Goal: Task Accomplishment & Management: Manage account settings

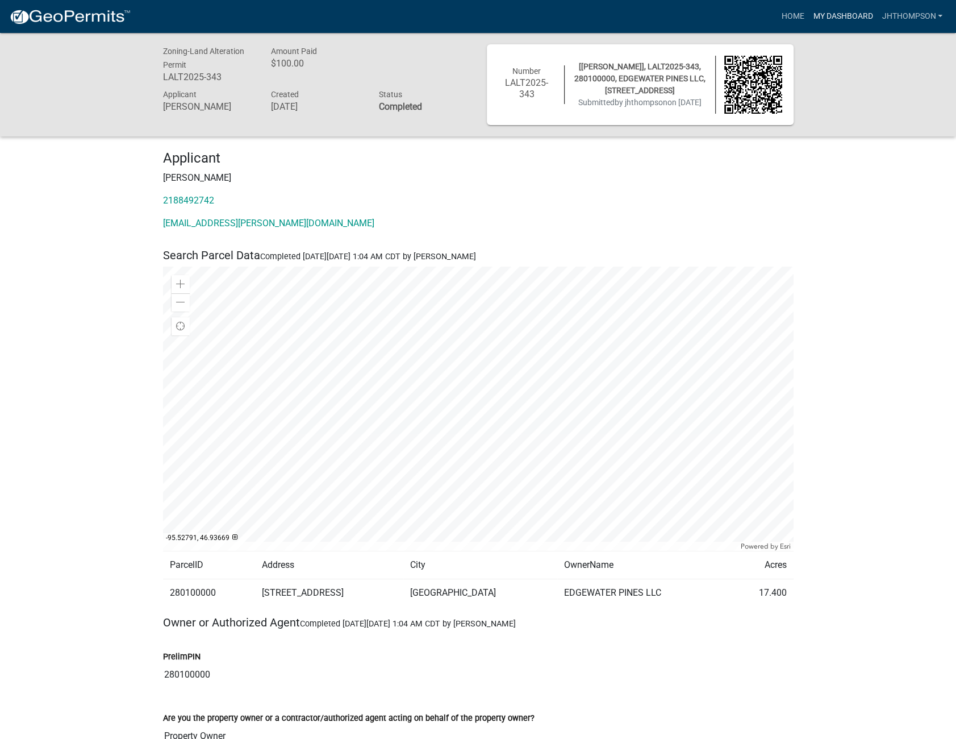
click at [826, 13] on link "My Dashboard" at bounding box center [842, 17] width 69 height 22
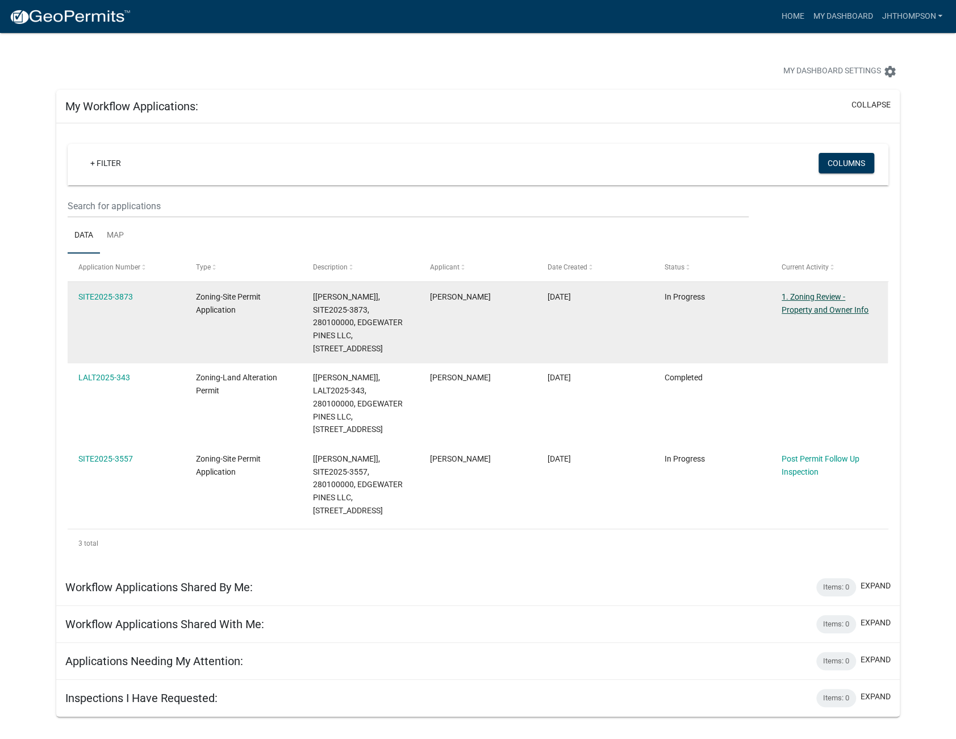
click at [804, 297] on link "1. Zoning Review - Property and Owner Info" at bounding box center [825, 303] width 87 height 22
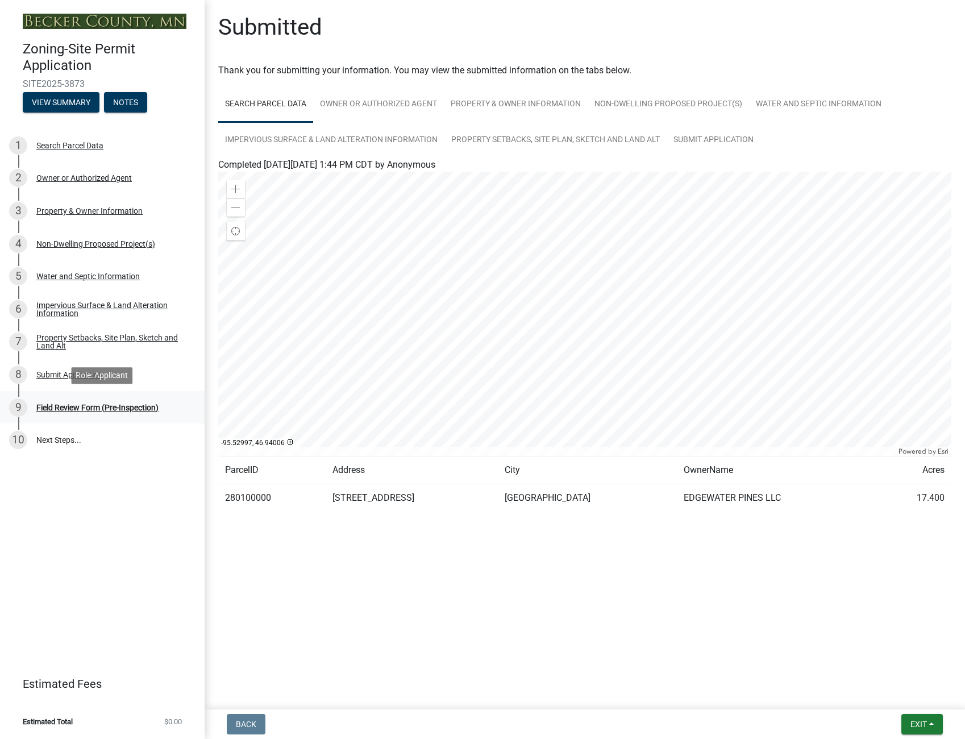
click at [102, 403] on div "Field Review Form (Pre-Inspection)" at bounding box center [97, 407] width 122 height 8
click at [64, 403] on div "Field Review Form (Pre-Inspection)" at bounding box center [97, 407] width 122 height 8
click at [64, 101] on button "View Summary" at bounding box center [61, 102] width 77 height 20
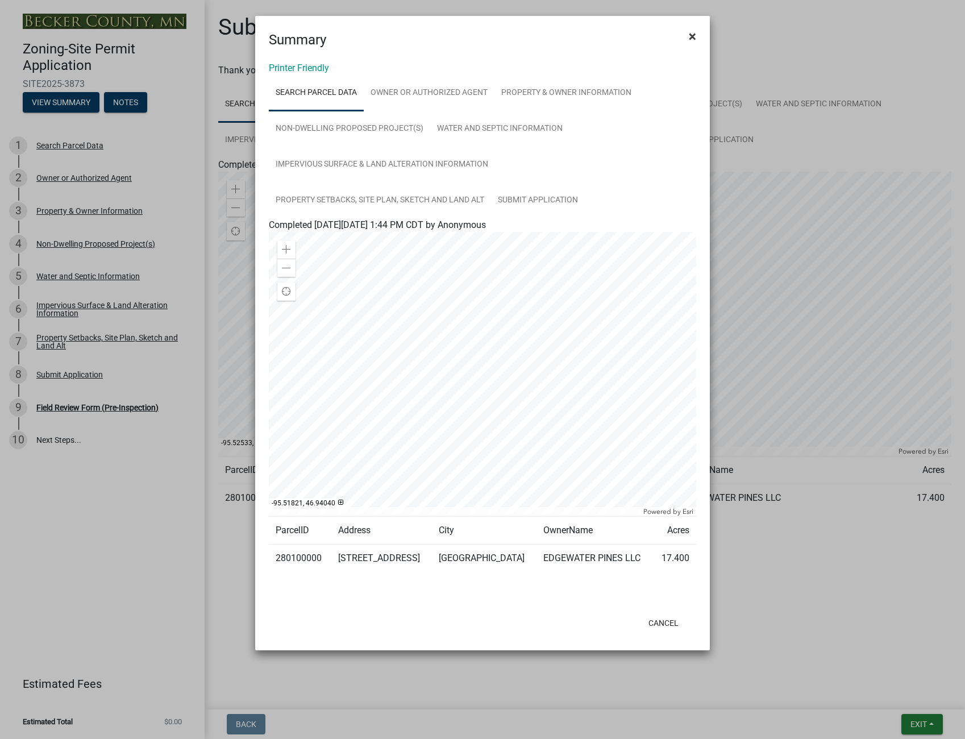
click at [693, 40] on span "×" at bounding box center [692, 36] width 7 height 16
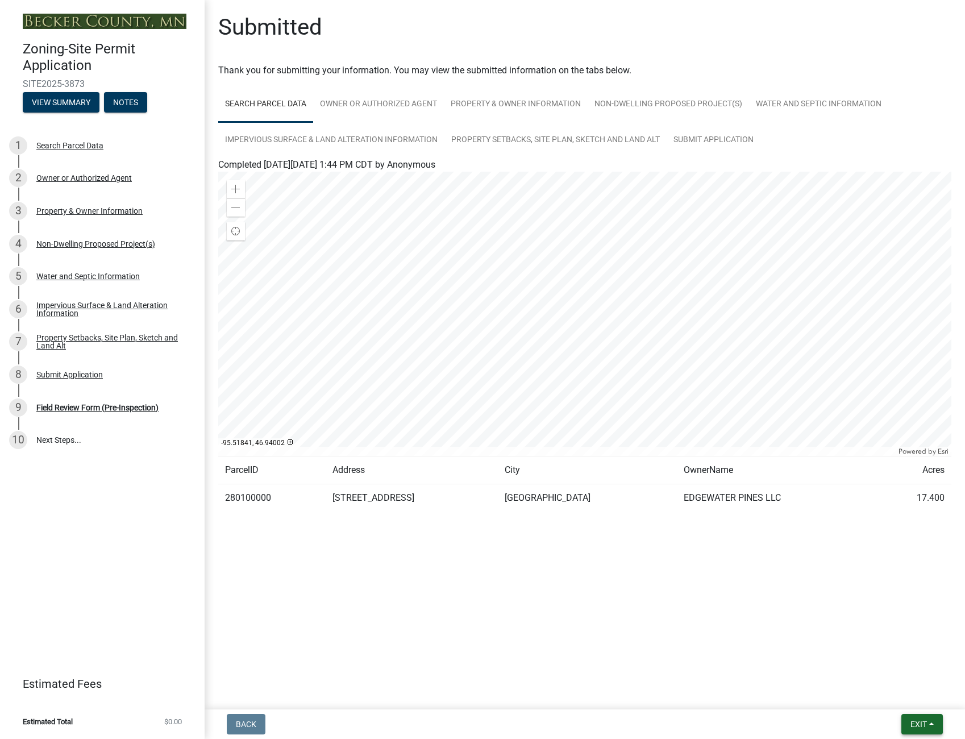
click at [920, 716] on button "Exit" at bounding box center [921, 724] width 41 height 20
click at [891, 695] on button "Save & Exit" at bounding box center [897, 694] width 91 height 27
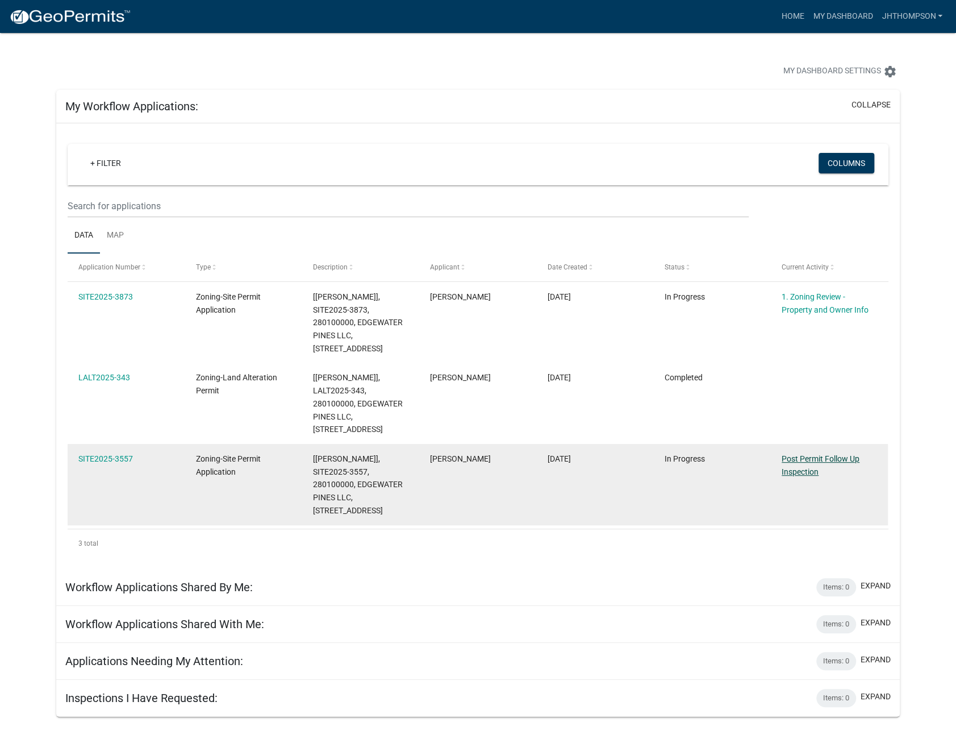
click at [795, 457] on link "Post Permit Follow Up Inspection" at bounding box center [821, 465] width 78 height 22
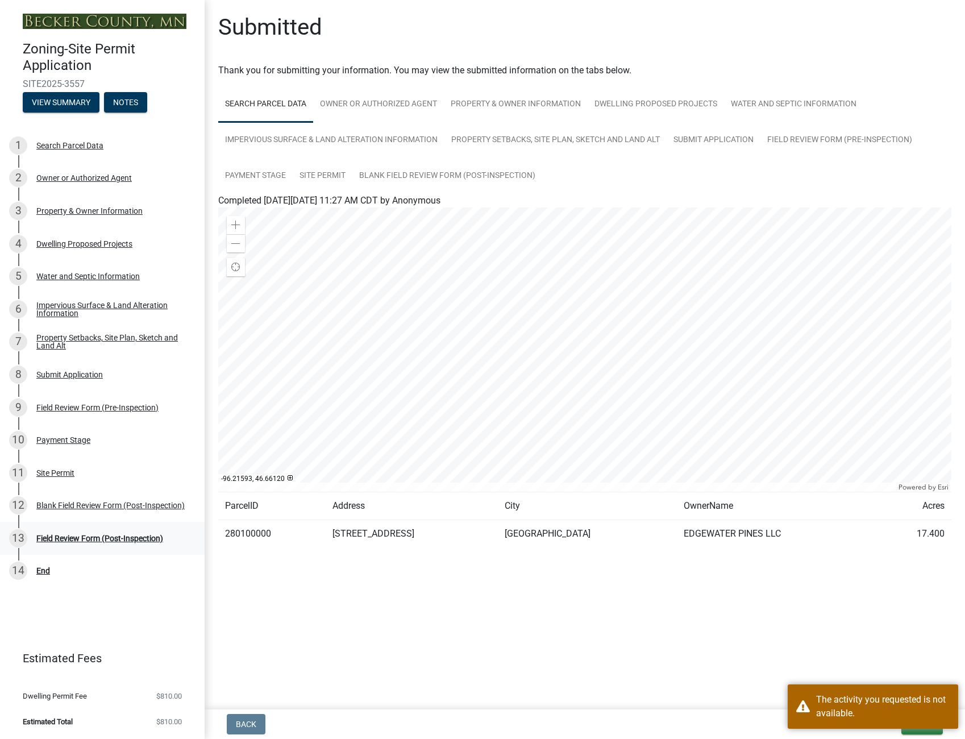
click at [114, 531] on div "13 Field Review Form (Post-Inspection)" at bounding box center [97, 538] width 177 height 18
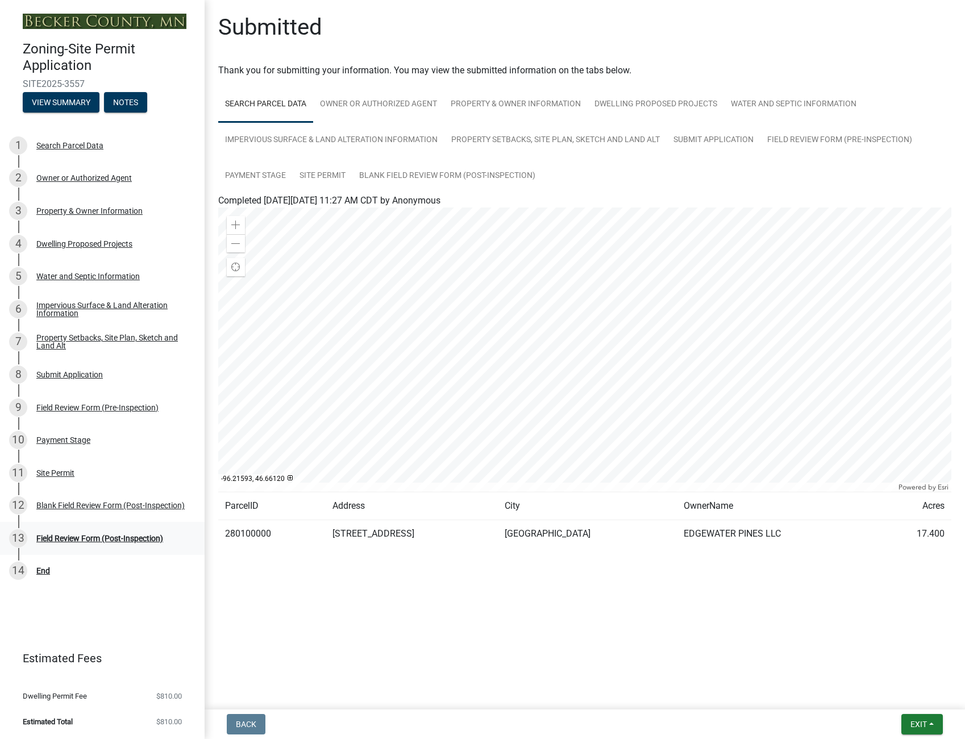
drag, startPoint x: 114, startPoint y: 531, endPoint x: 42, endPoint y: 535, distance: 72.2
click at [42, 535] on div "Field Review Form (Post-Inspection)" at bounding box center [99, 538] width 127 height 8
click at [47, 504] on div "Blank Field Review Form (Post-Inspection)" at bounding box center [110, 505] width 148 height 8
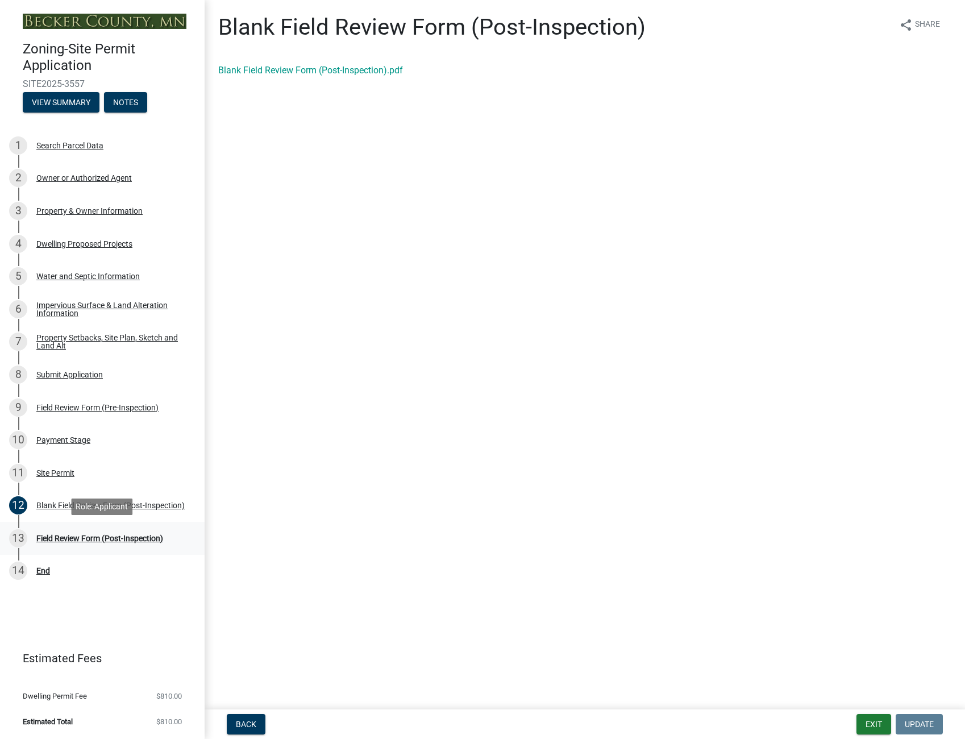
click at [67, 532] on div "13 Field Review Form (Post-Inspection)" at bounding box center [97, 538] width 177 height 18
click at [290, 70] on link "Blank Field Review Form (Post-Inspection).pdf" at bounding box center [310, 70] width 185 height 11
click at [93, 534] on div "Field Review Form (Post-Inspection)" at bounding box center [99, 538] width 127 height 8
drag, startPoint x: 93, startPoint y: 534, endPoint x: 61, endPoint y: 537, distance: 32.5
click at [61, 537] on div "Field Review Form (Post-Inspection)" at bounding box center [99, 538] width 127 height 8
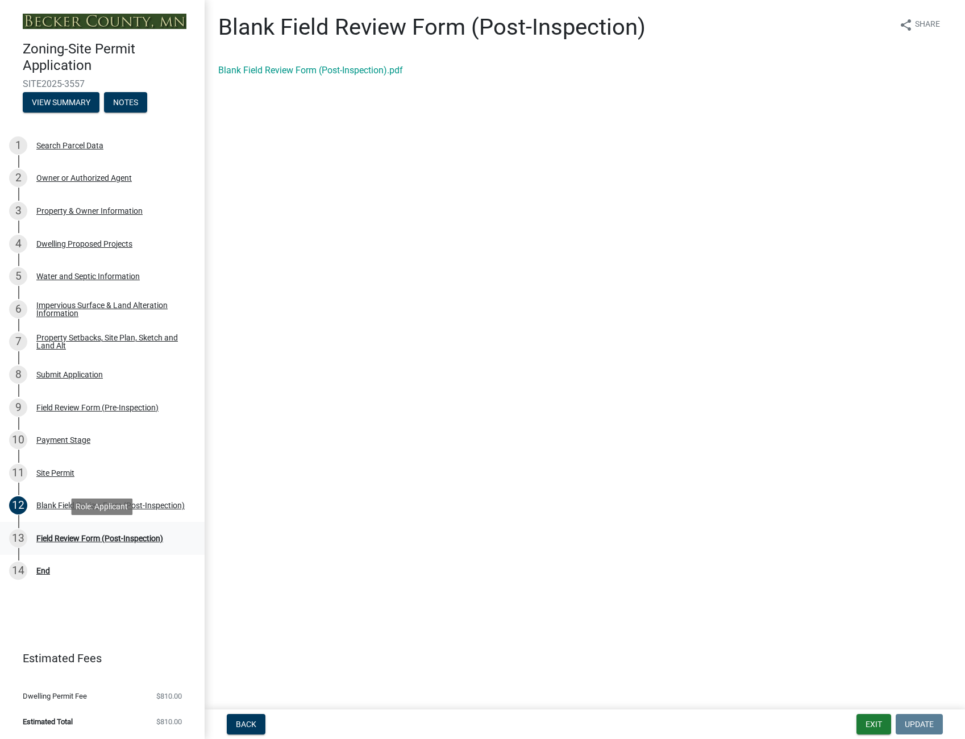
click at [61, 534] on div "Field Review Form (Post-Inspection)" at bounding box center [99, 538] width 127 height 8
drag, startPoint x: 61, startPoint y: 533, endPoint x: 119, endPoint y: 537, distance: 58.6
click at [119, 537] on div "Field Review Form (Post-Inspection)" at bounding box center [99, 538] width 127 height 8
click at [291, 69] on link "Blank Field Review Form (Post-Inspection).pdf" at bounding box center [310, 70] width 185 height 11
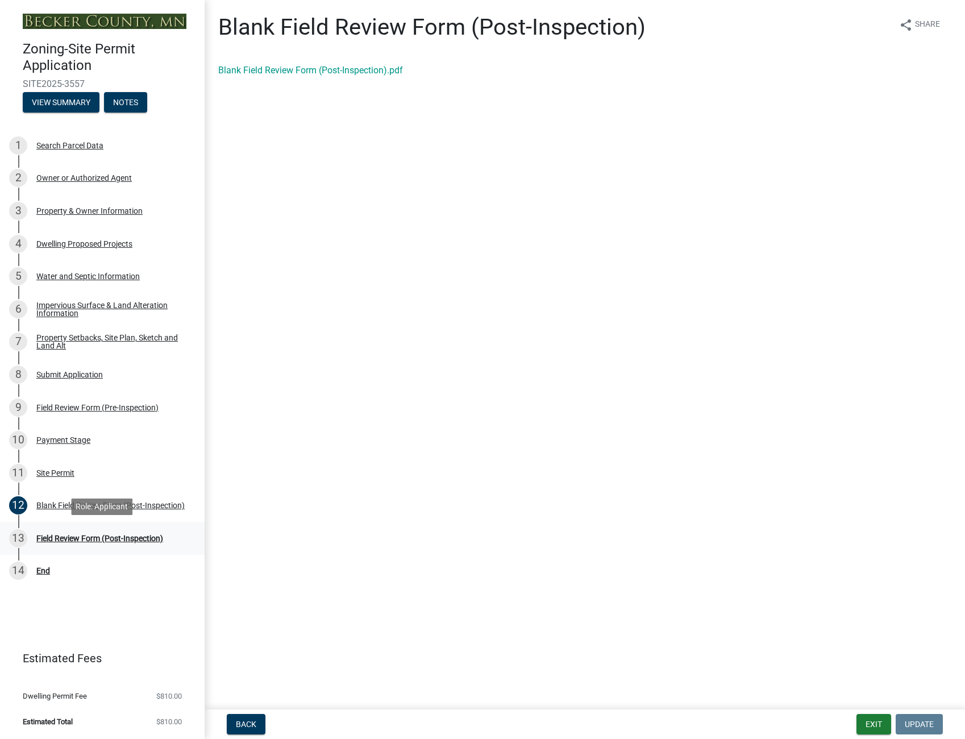
click at [68, 534] on div "Field Review Form (Post-Inspection)" at bounding box center [99, 538] width 127 height 8
click at [254, 723] on span "Back" at bounding box center [246, 723] width 20 height 9
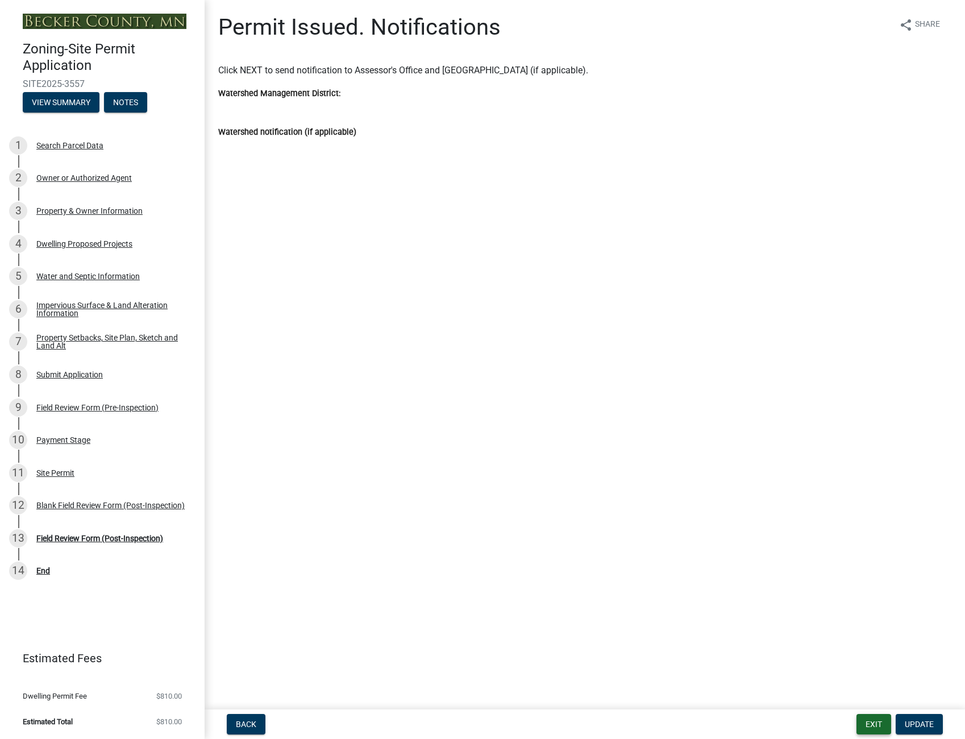
click at [878, 724] on button "Exit" at bounding box center [873, 724] width 35 height 20
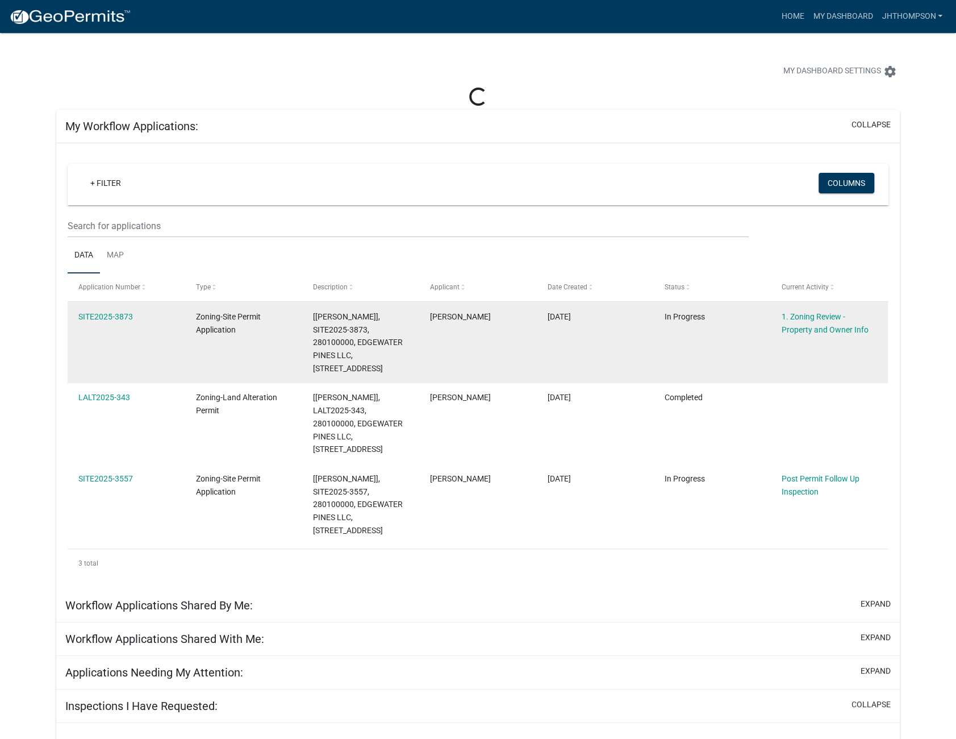
click at [815, 321] on div "1. Zoning Review - Property and Owner Info" at bounding box center [829, 323] width 95 height 26
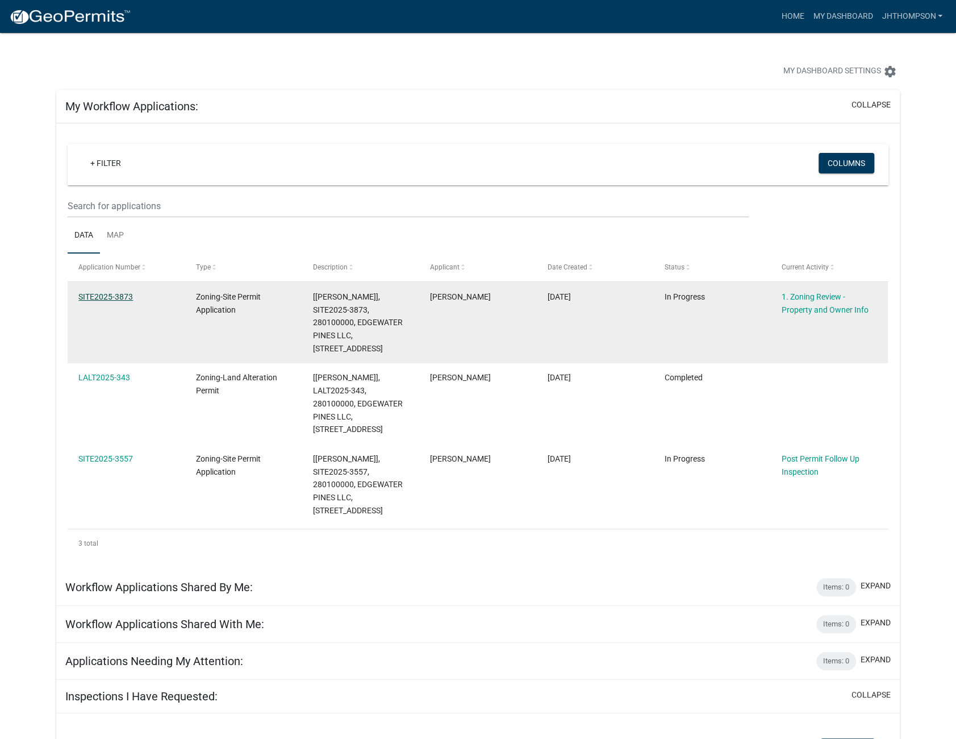
click at [109, 294] on link "SITE2025-3873" at bounding box center [105, 296] width 55 height 9
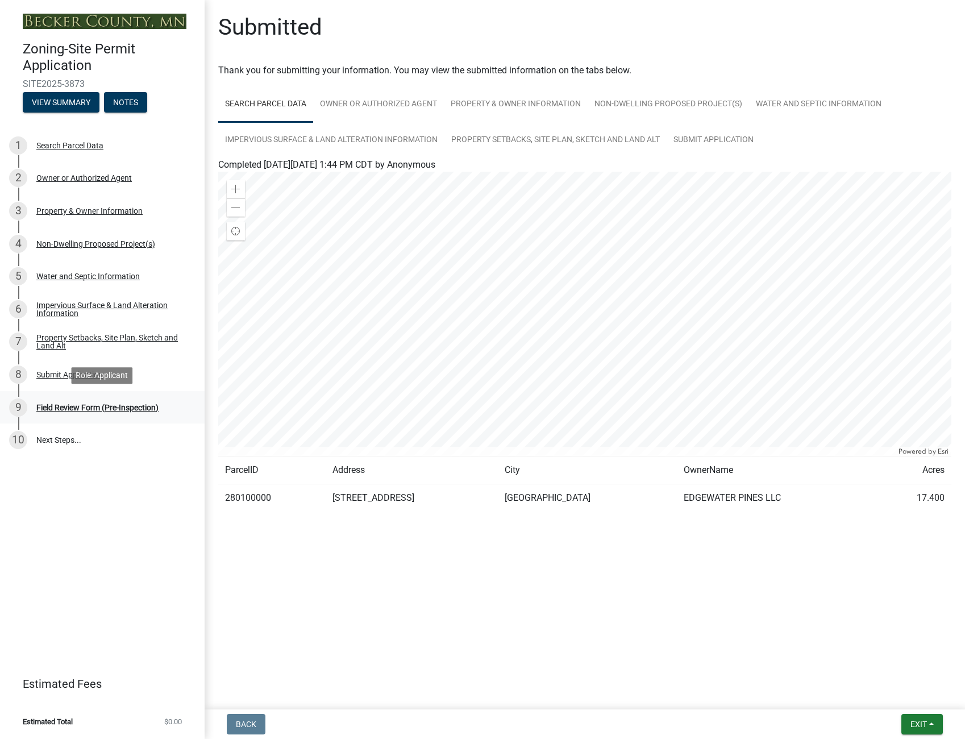
click at [112, 404] on div "Field Review Form (Pre-Inspection)" at bounding box center [97, 407] width 122 height 8
click at [915, 722] on span "Exit" at bounding box center [918, 723] width 16 height 9
click at [125, 99] on button "Notes" at bounding box center [125, 102] width 43 height 20
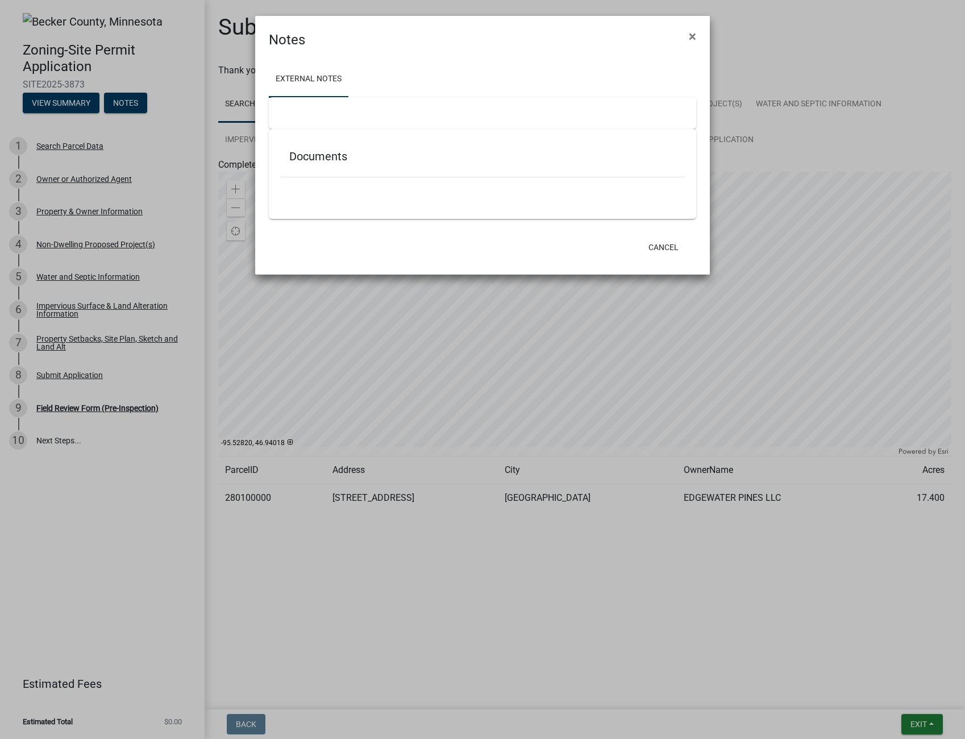
click at [50, 97] on ngb-modal-window "Notes × External Notes Documents Cancel" at bounding box center [482, 369] width 965 height 739
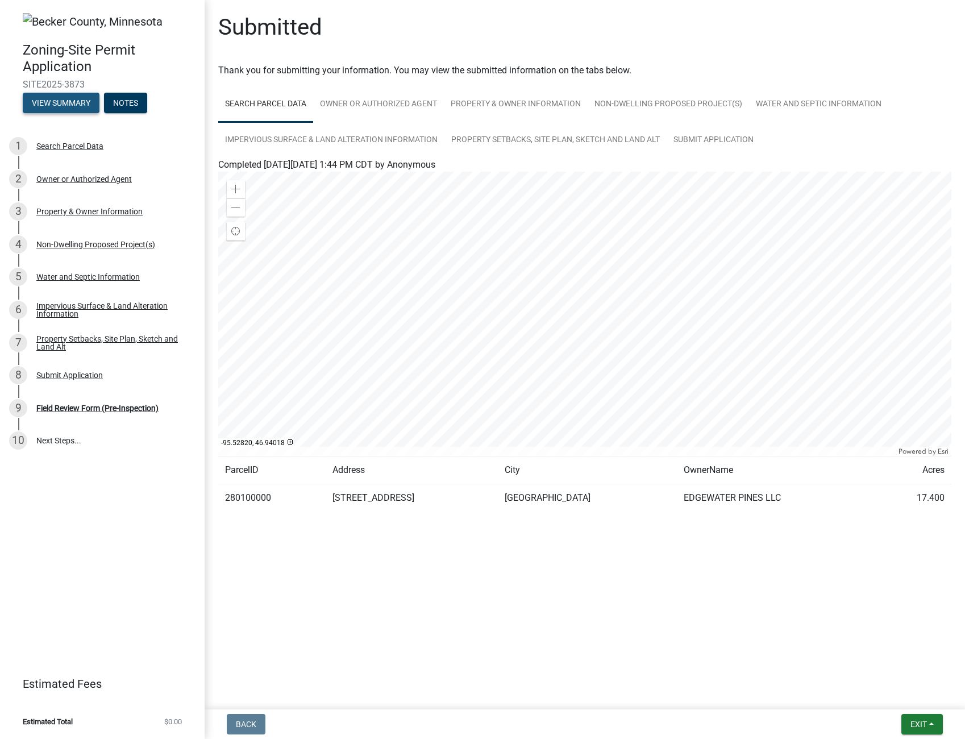
click at [53, 98] on button "View Summary" at bounding box center [61, 103] width 77 height 20
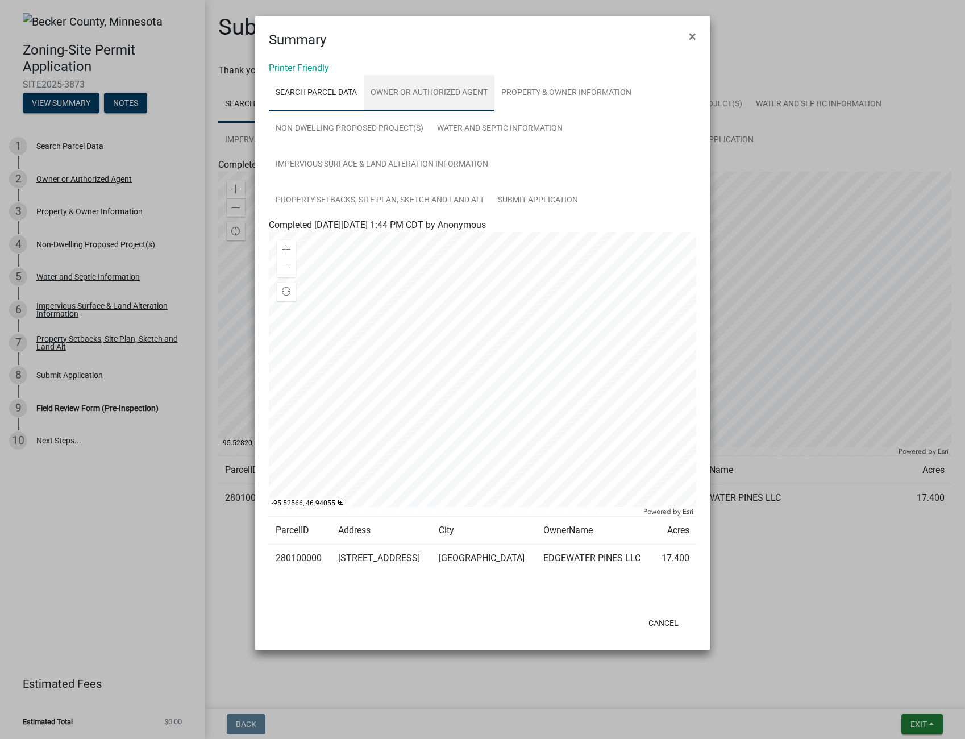
click at [447, 93] on link "Owner or Authorized Agent" at bounding box center [429, 93] width 131 height 36
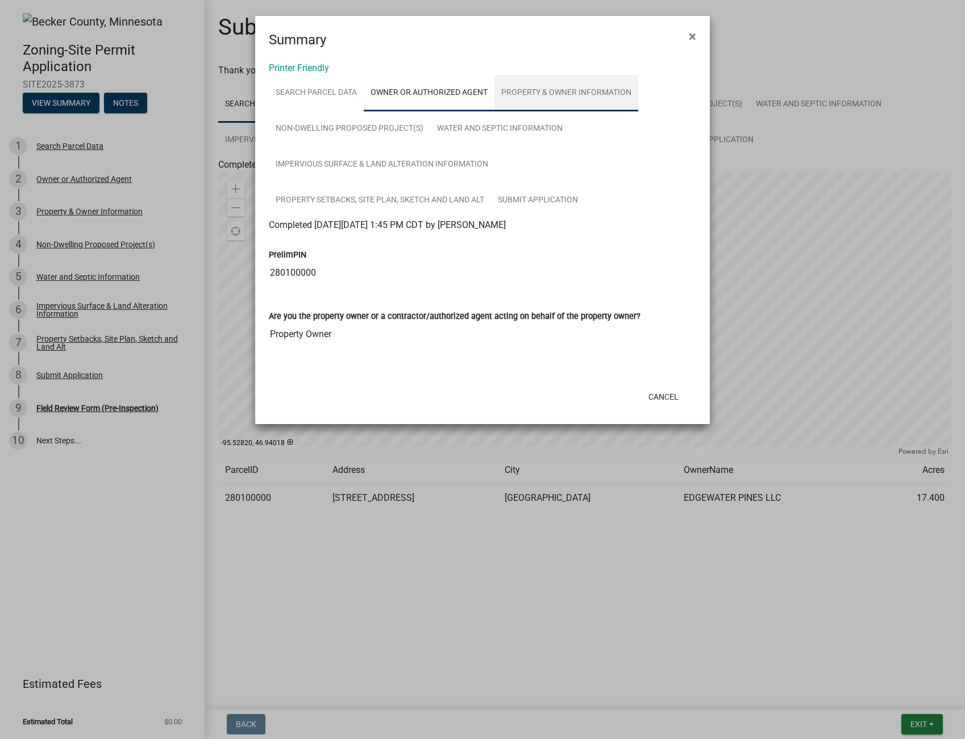
click at [572, 94] on link "Property & Owner Information" at bounding box center [566, 93] width 144 height 36
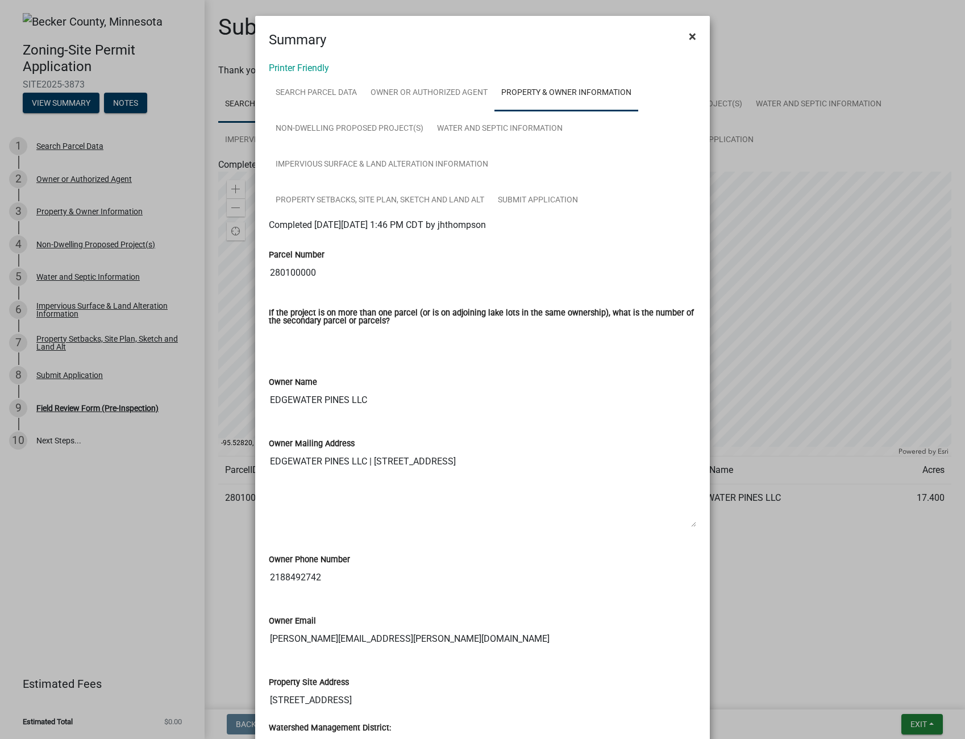
click at [689, 33] on span "×" at bounding box center [692, 36] width 7 height 16
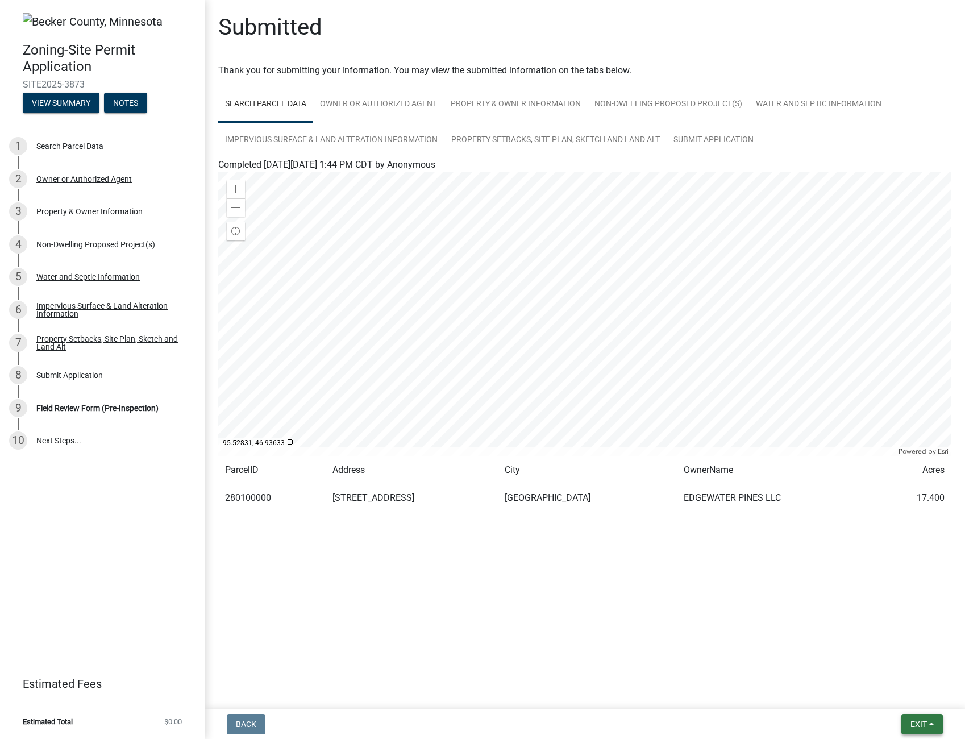
click at [923, 716] on button "Exit" at bounding box center [921, 724] width 41 height 20
click at [896, 688] on button "Save & Exit" at bounding box center [897, 694] width 91 height 27
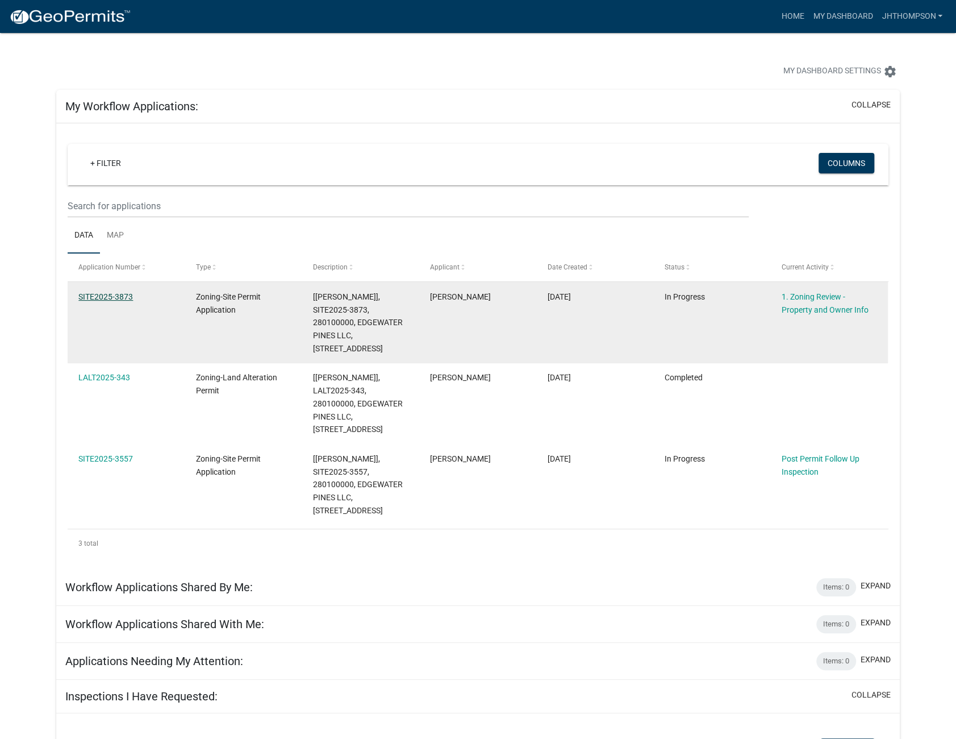
click at [106, 293] on link "SITE2025-3873" at bounding box center [105, 296] width 55 height 9
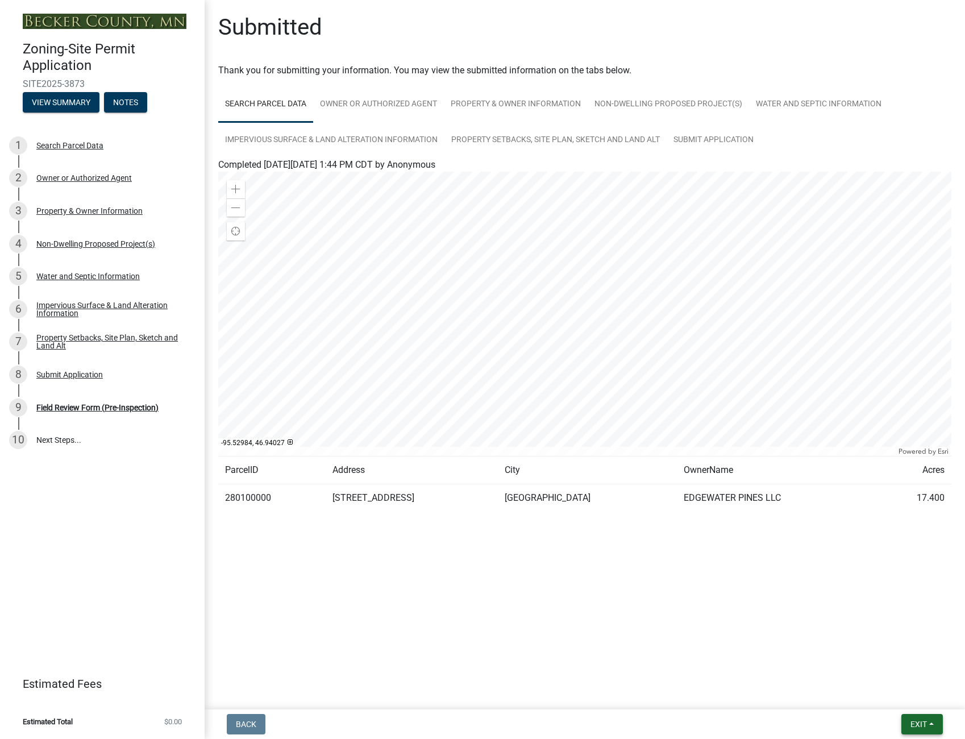
drag, startPoint x: 918, startPoint y: 718, endPoint x: 923, endPoint y: 713, distance: 6.4
click at [923, 716] on button "Exit" at bounding box center [921, 724] width 41 height 20
click at [890, 693] on button "Save & Exit" at bounding box center [897, 694] width 91 height 27
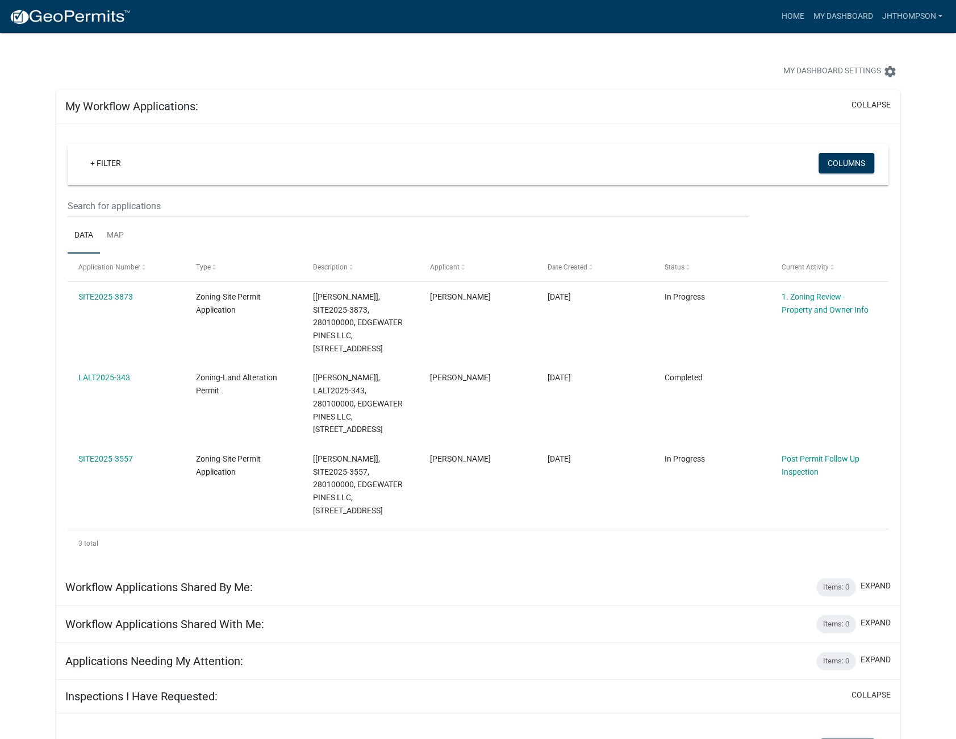
click at [843, 738] on button "Export" at bounding box center [847, 748] width 55 height 20
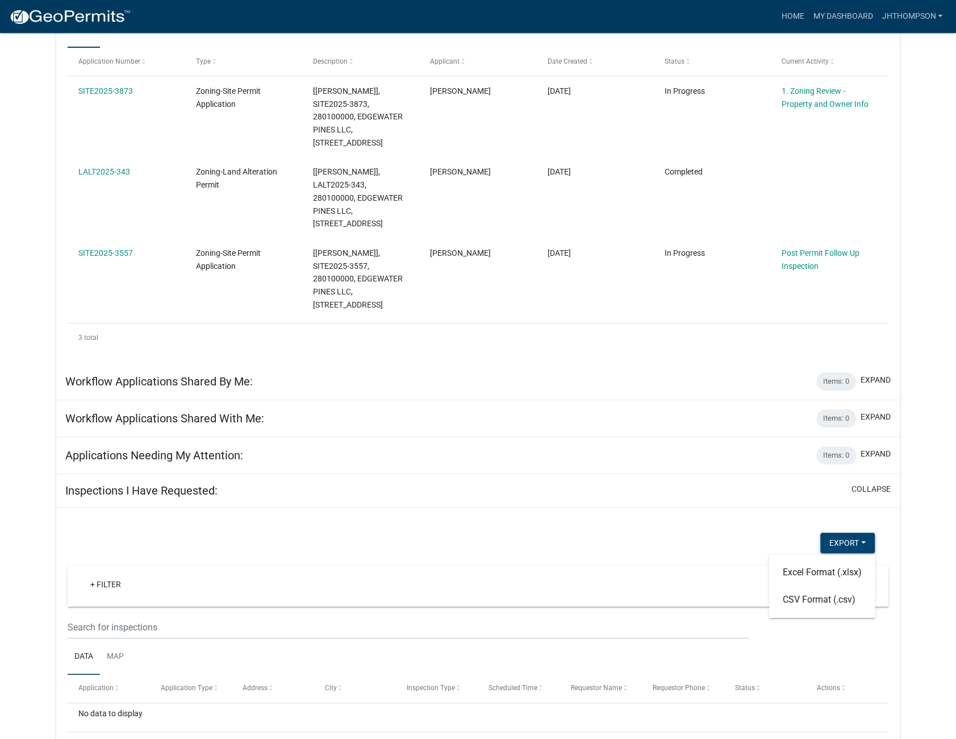
scroll to position [223, 0]
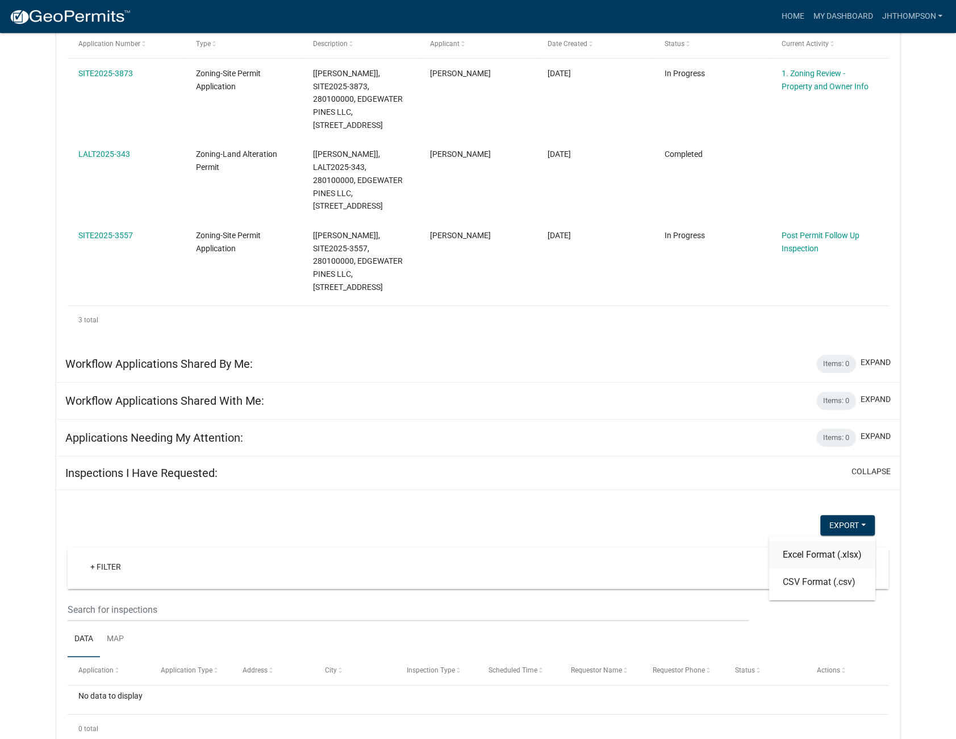
click at [809, 541] on button "Excel Format (.xlsx)" at bounding box center [822, 554] width 106 height 27
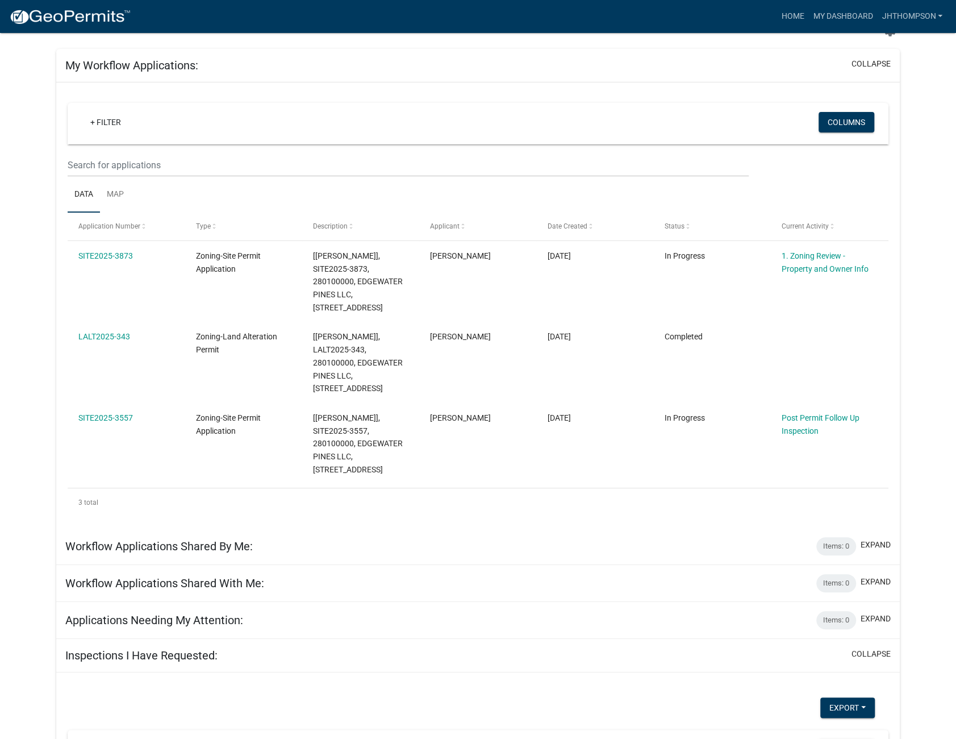
scroll to position [0, 0]
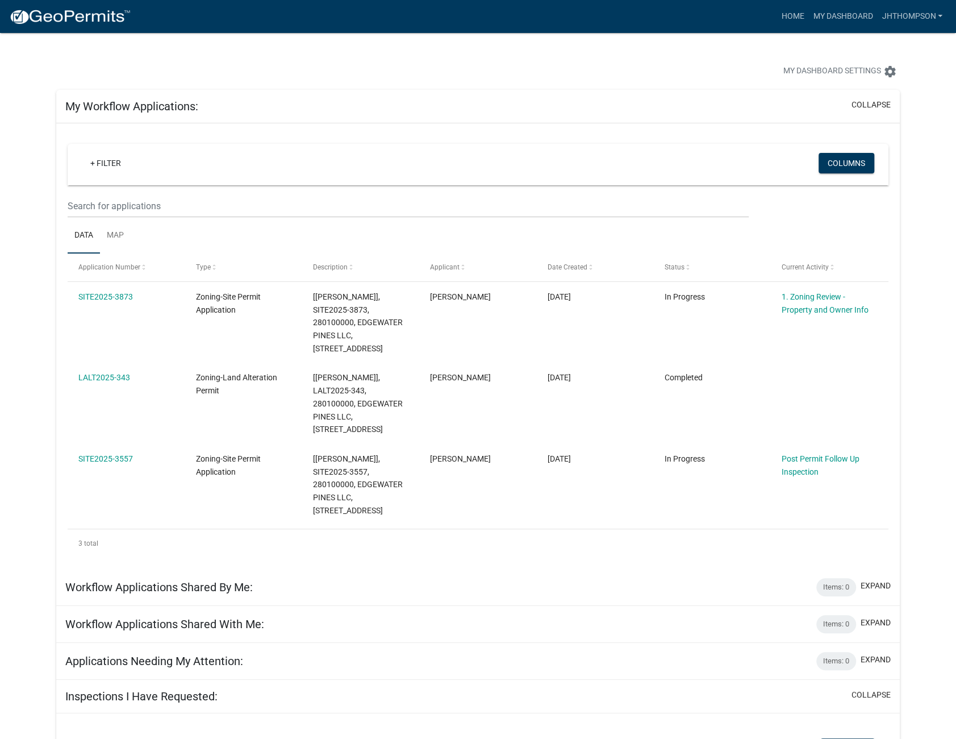
click at [448, 52] on div "My Dashboard Settings settings" at bounding box center [478, 59] width 861 height 52
